Goal: Task Accomplishment & Management: Complete application form

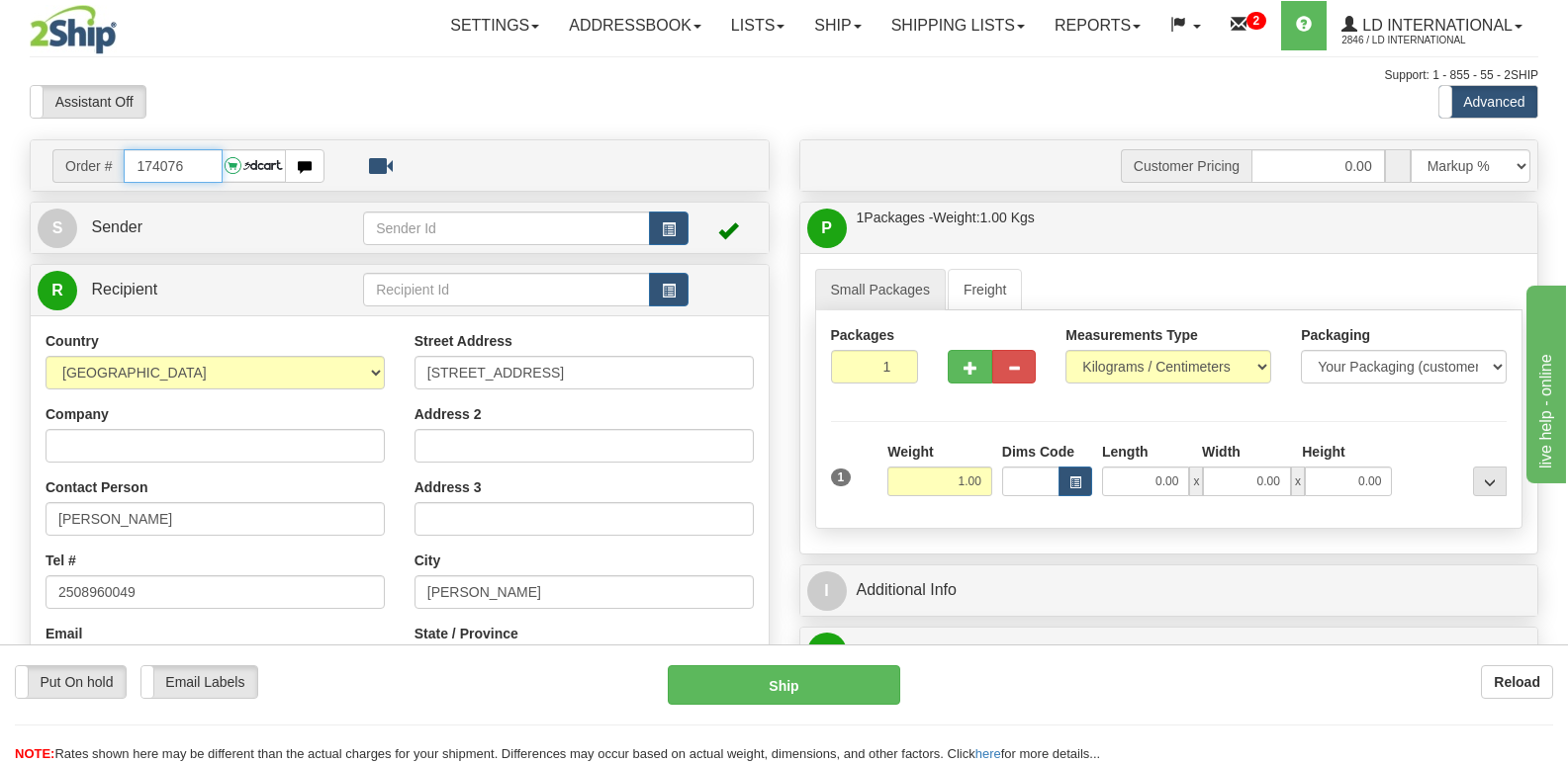
click at [208, 168] on input "174076" at bounding box center [172, 166] width 98 height 34
type input "174071"
click at [190, 521] on input "Z [PERSON_NAME]" at bounding box center [215, 519] width 340 height 34
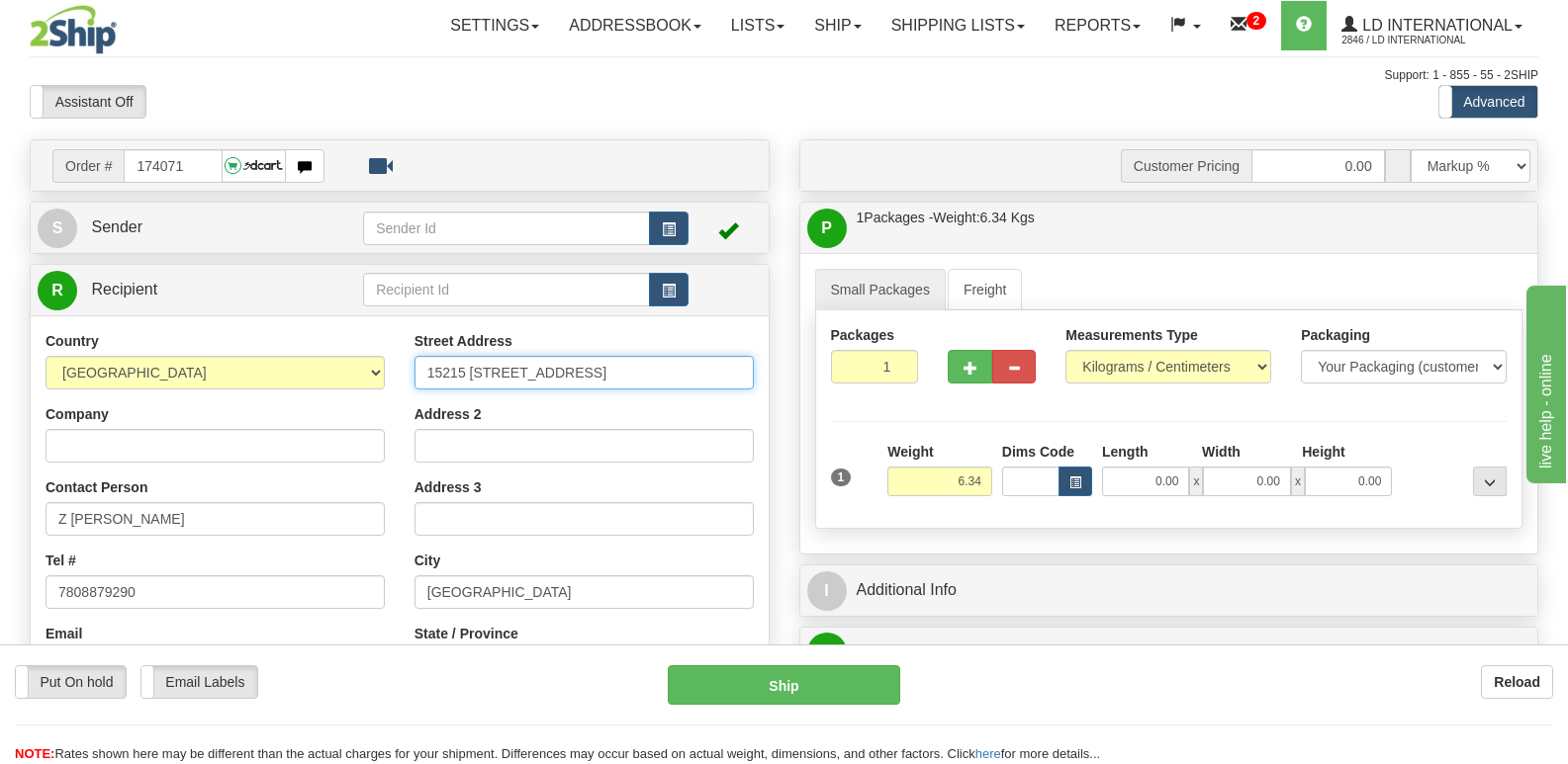
click at [553, 367] on input "15215 [STREET_ADDRESS]" at bounding box center [584, 373] width 340 height 34
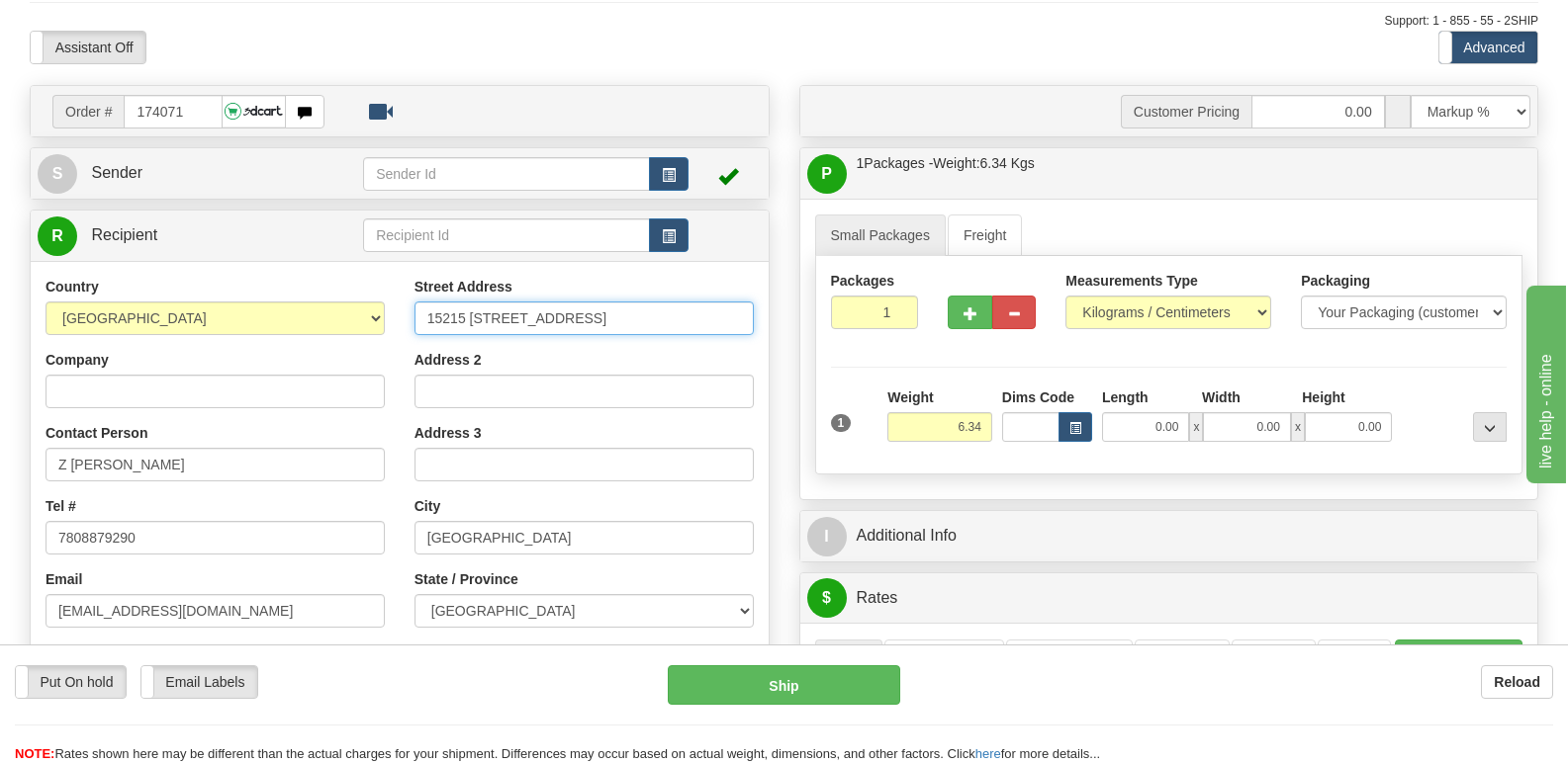
scroll to position [99, 0]
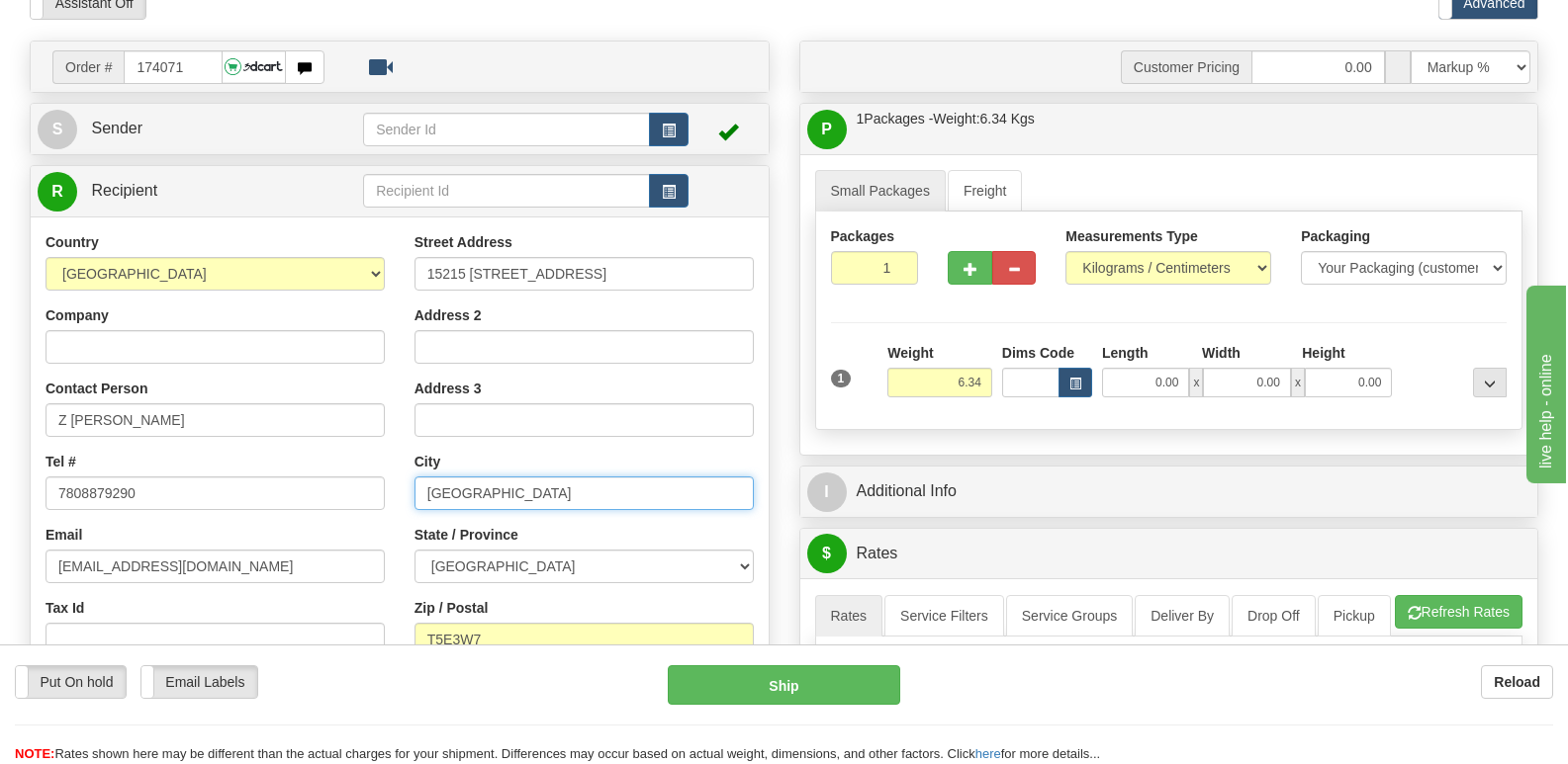
click at [539, 488] on input "[GEOGRAPHIC_DATA]" at bounding box center [584, 494] width 340 height 34
click at [514, 625] on input "T5E3W7" at bounding box center [584, 640] width 340 height 34
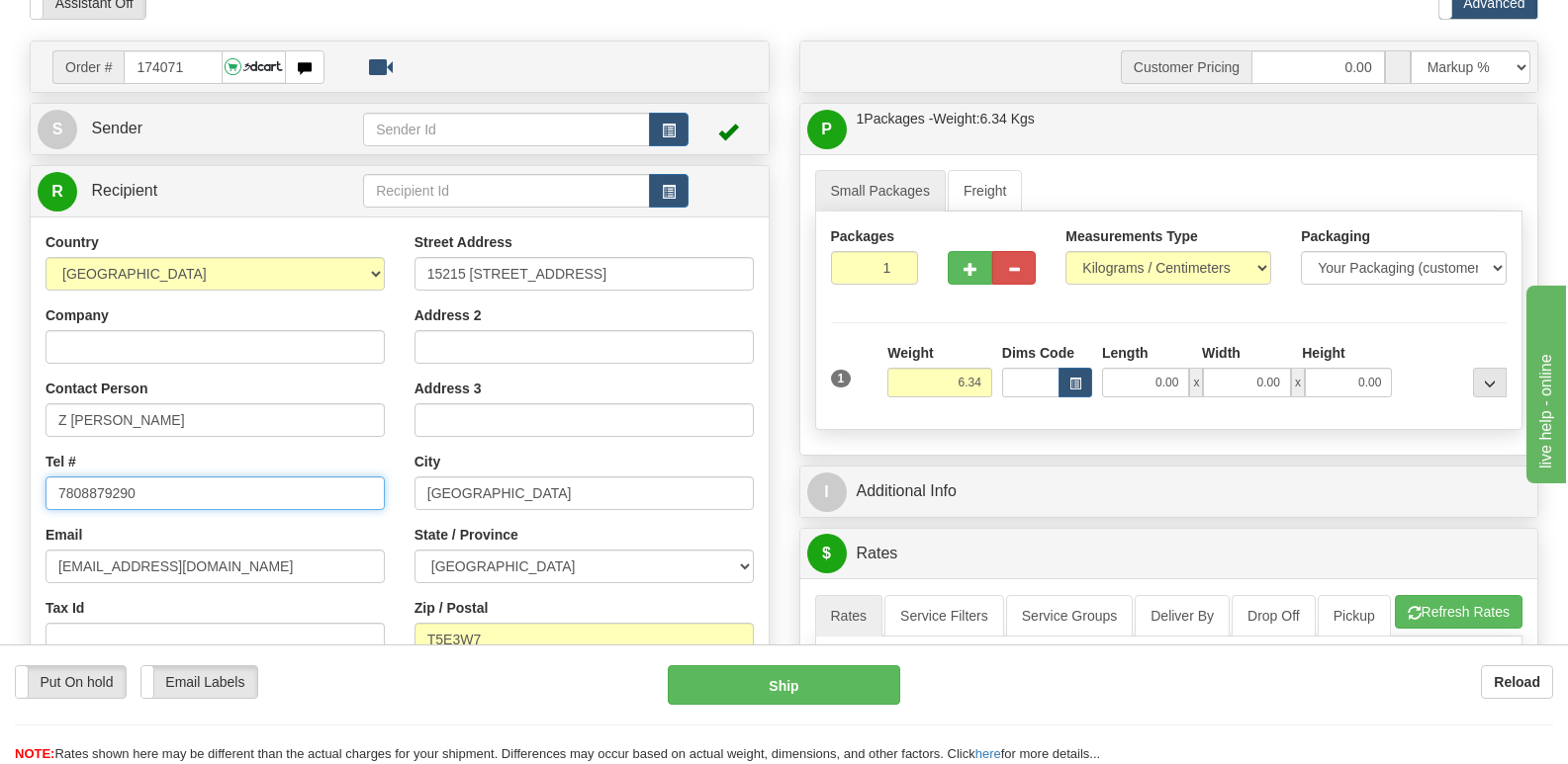
click at [239, 479] on input "7808879290" at bounding box center [215, 494] width 340 height 34
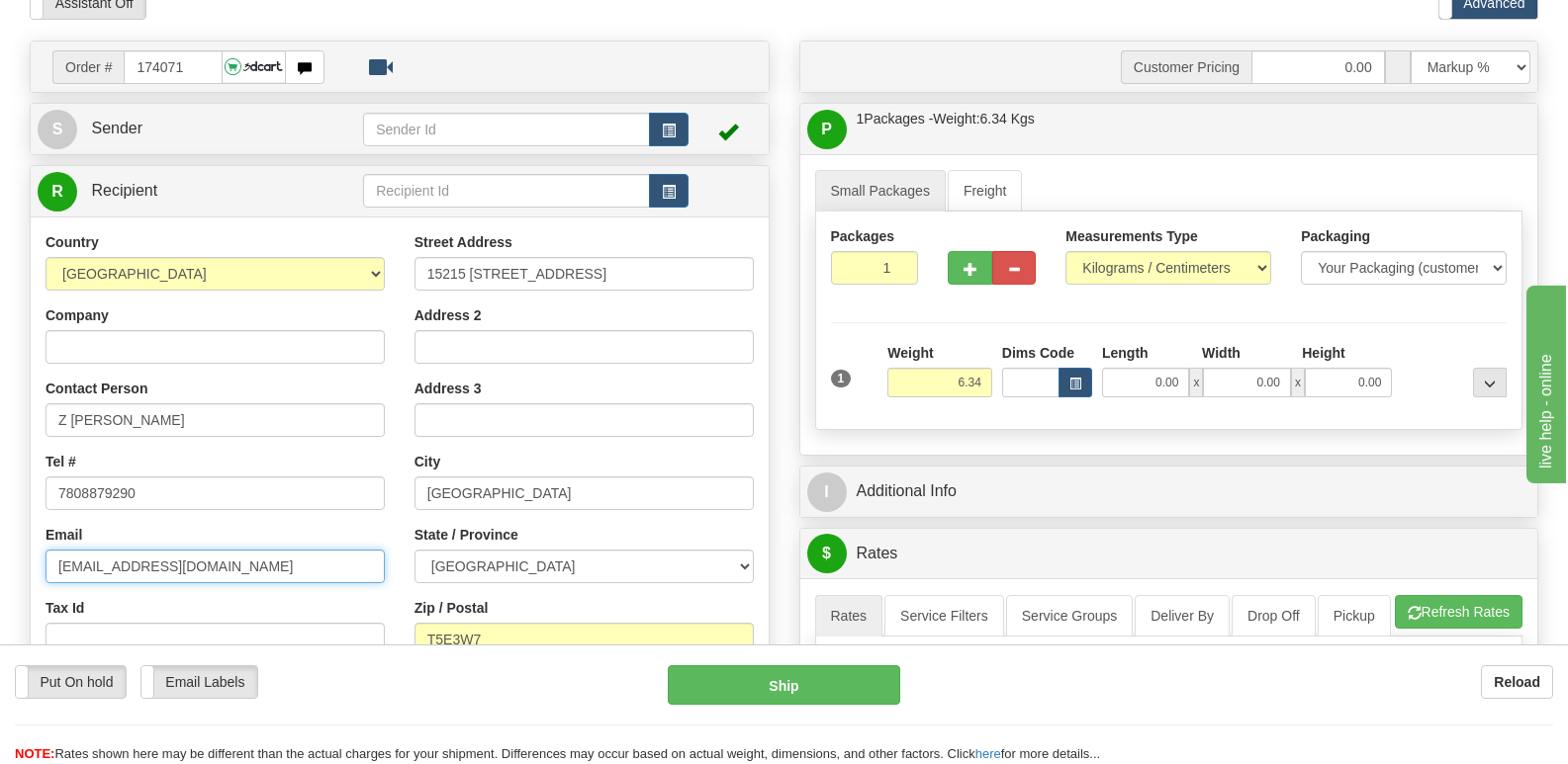
click at [286, 551] on input "[EMAIL_ADDRESS][DOMAIN_NAME]" at bounding box center [215, 567] width 340 height 34
